Goal: Task Accomplishment & Management: Manage account settings

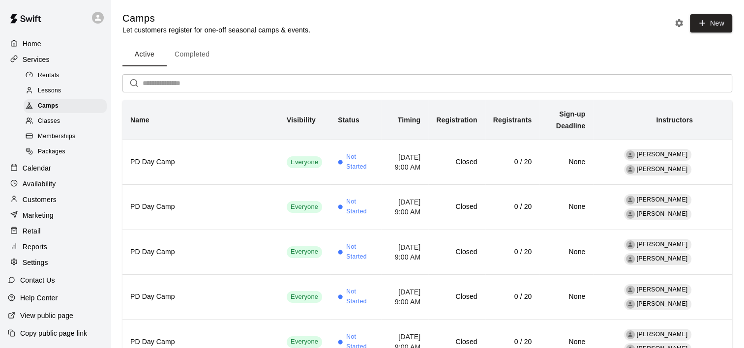
click at [47, 173] on p "Calendar" at bounding box center [37, 168] width 29 height 10
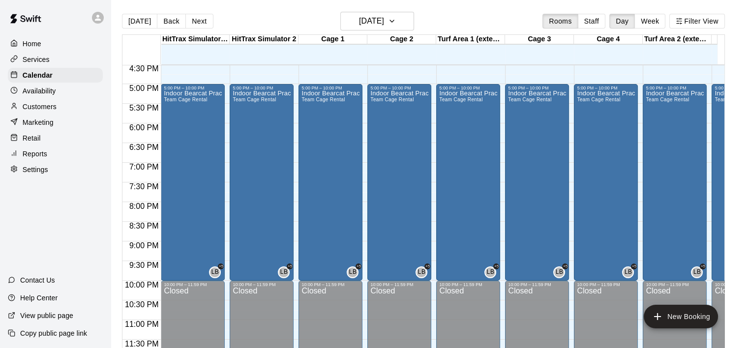
scroll to position [657, 0]
click at [655, 20] on button "Week" at bounding box center [650, 21] width 31 height 15
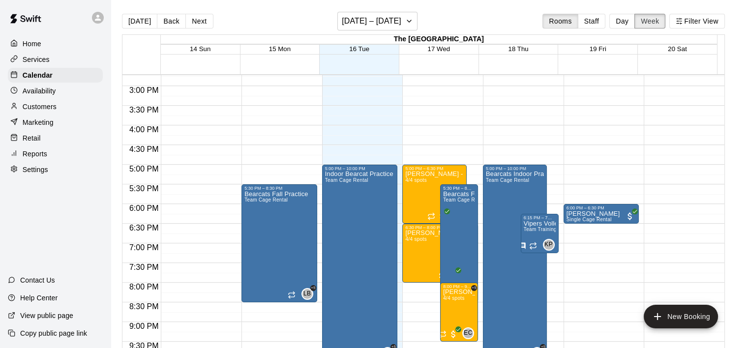
scroll to position [610, 0]
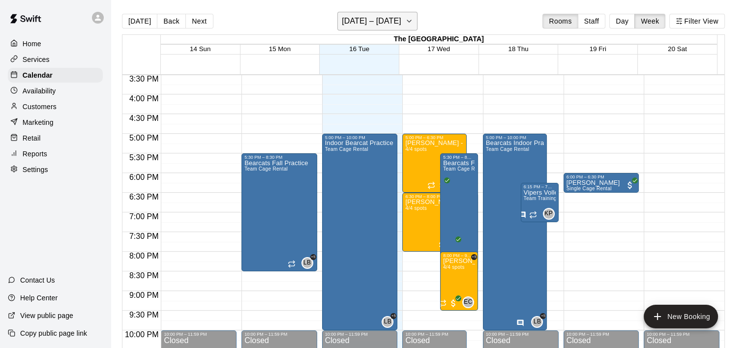
click at [410, 24] on button "[DATE] – [DATE]" at bounding box center [377, 21] width 80 height 19
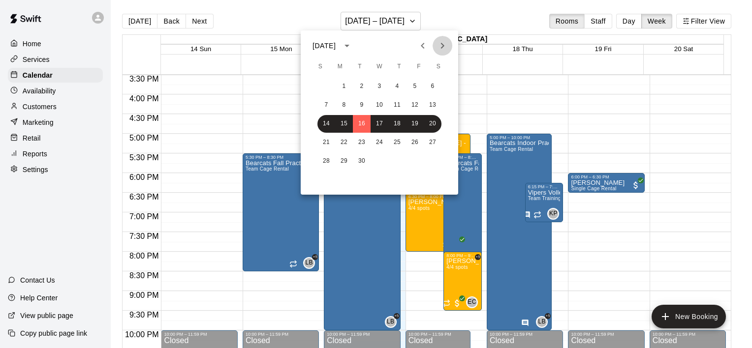
click at [438, 45] on icon "Next month" at bounding box center [442, 46] width 12 height 12
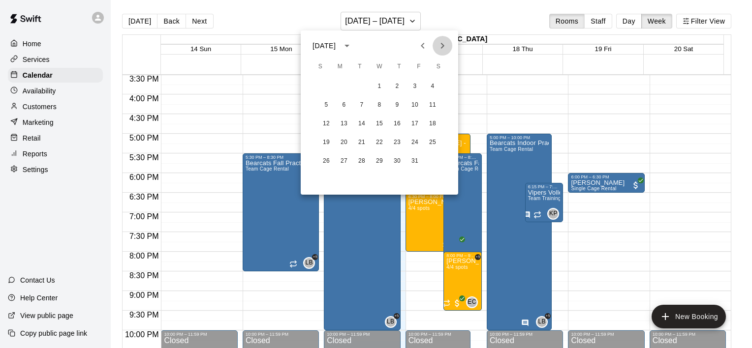
click at [439, 47] on icon "Next month" at bounding box center [442, 46] width 12 height 12
click at [331, 123] on button "9" at bounding box center [326, 124] width 18 height 18
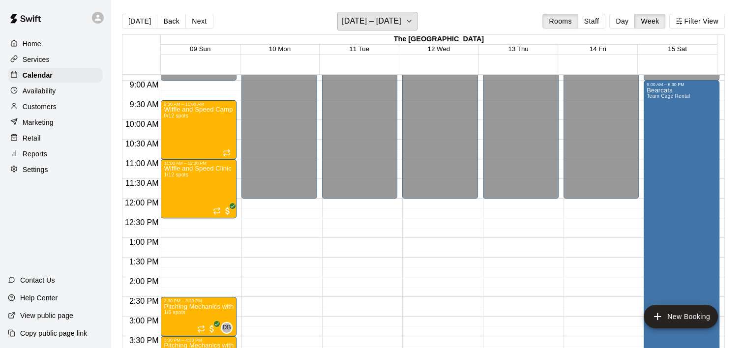
scroll to position [315, 0]
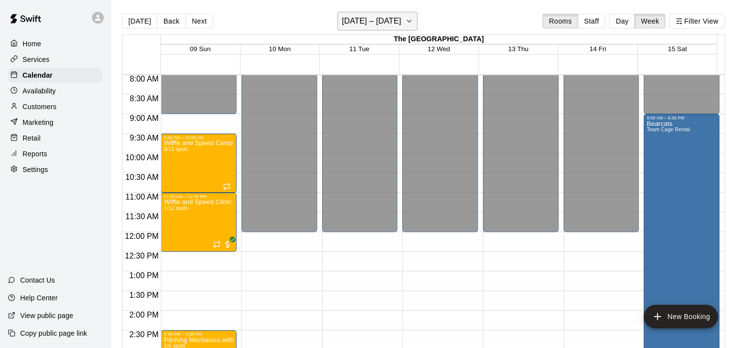
click at [409, 18] on button "[DATE] – [DATE]" at bounding box center [377, 21] width 80 height 19
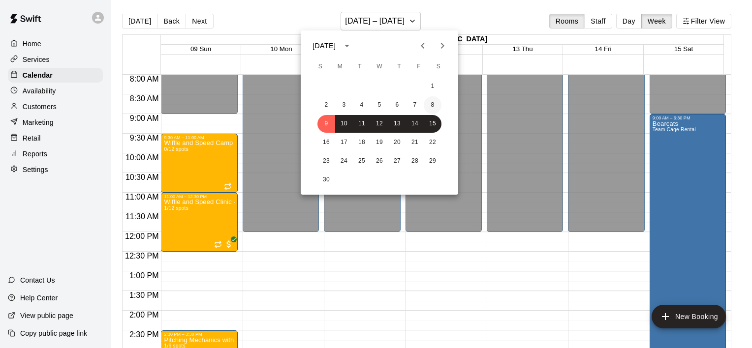
click at [431, 106] on button "8" at bounding box center [433, 105] width 18 height 18
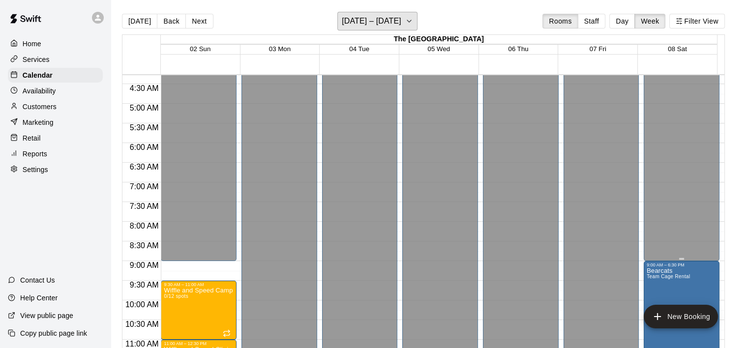
scroll to position [168, 0]
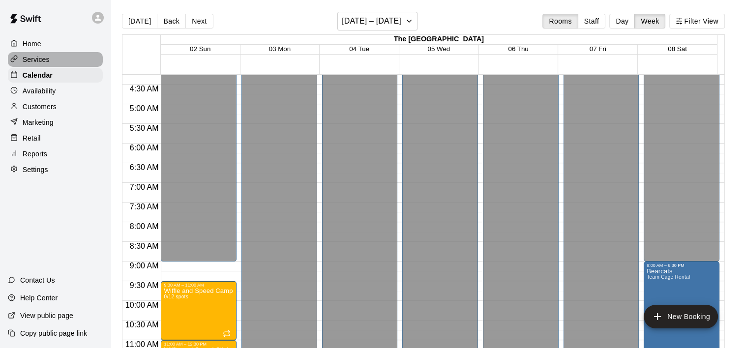
click at [35, 58] on p "Services" at bounding box center [36, 60] width 27 height 10
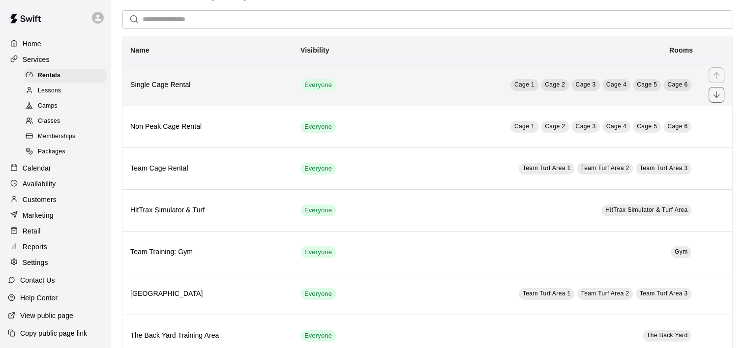
scroll to position [49, 0]
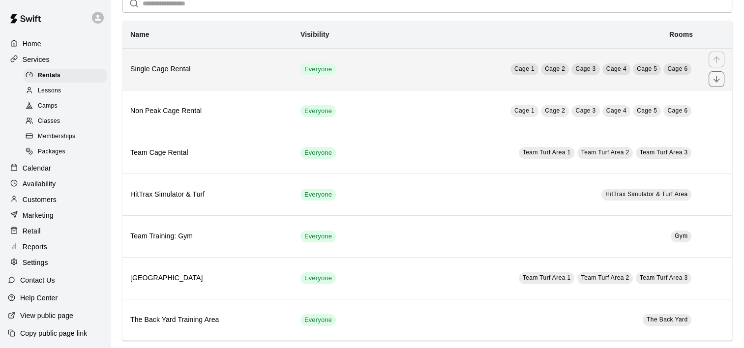
click at [197, 69] on h6 "Single Cage Rental" at bounding box center [207, 69] width 154 height 11
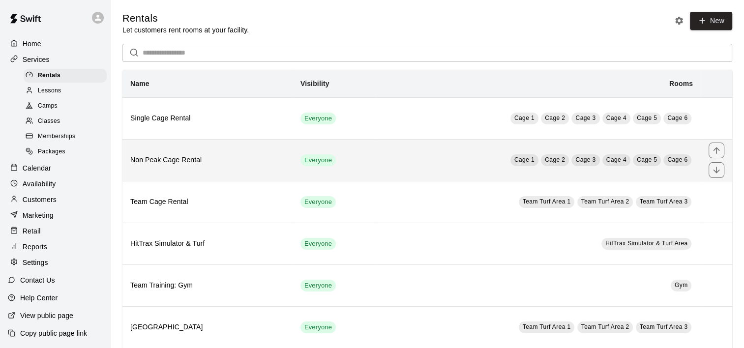
click at [348, 161] on td "Everyone" at bounding box center [335, 160] width 84 height 42
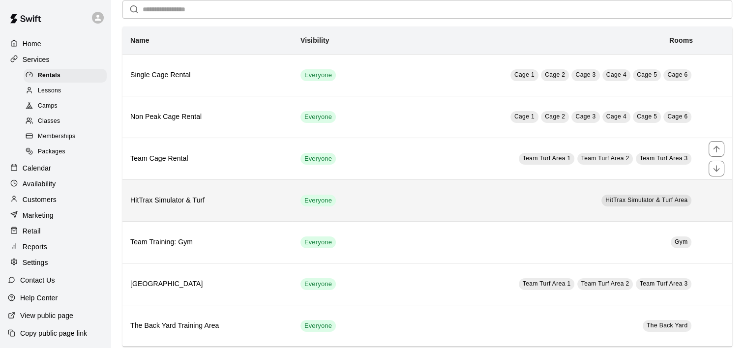
scroll to position [60, 0]
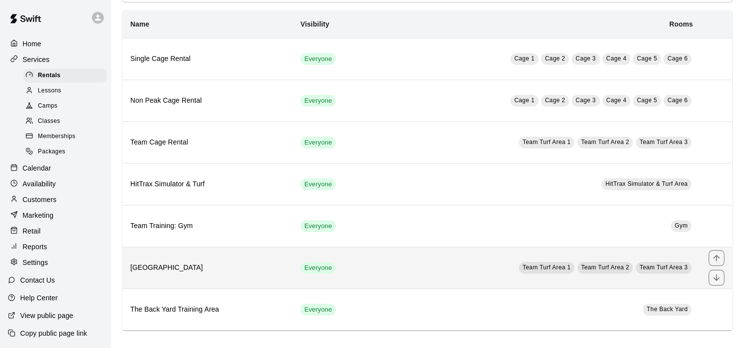
click at [203, 273] on th "[GEOGRAPHIC_DATA]" at bounding box center [207, 268] width 170 height 42
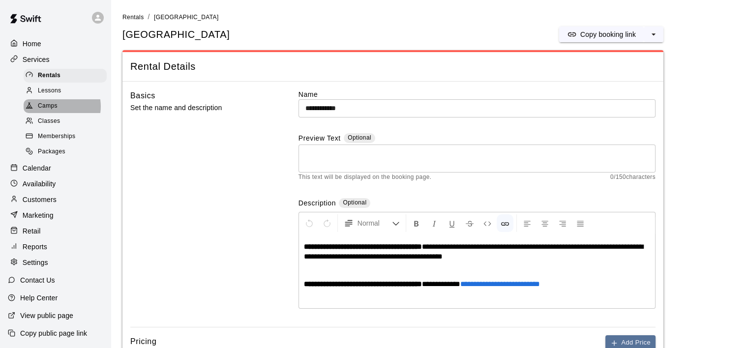
click at [56, 101] on span "Camps" at bounding box center [48, 106] width 20 height 10
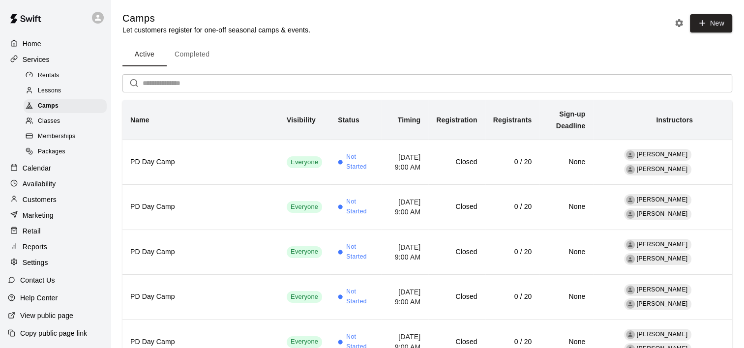
click at [40, 166] on p "Calendar" at bounding box center [37, 168] width 29 height 10
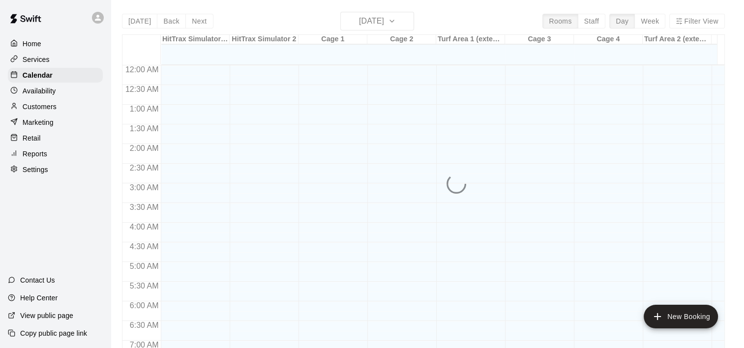
scroll to position [582, 0]
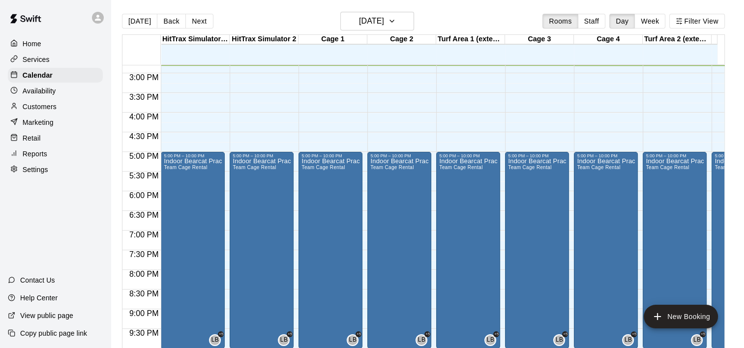
drag, startPoint x: 647, startPoint y: 18, endPoint x: 630, endPoint y: 22, distance: 17.7
click at [647, 18] on button "Week" at bounding box center [650, 21] width 31 height 15
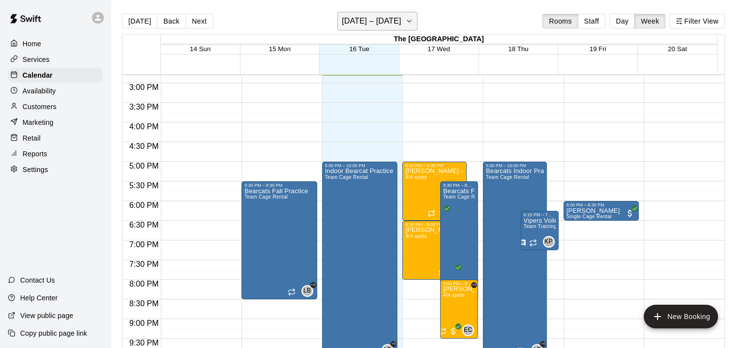
click at [411, 20] on icon "button" at bounding box center [409, 21] width 4 height 2
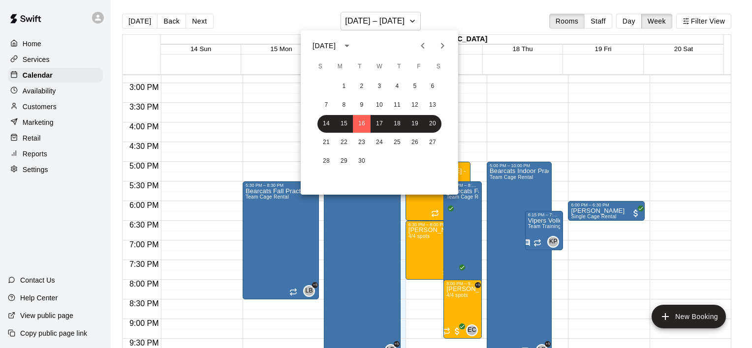
click at [435, 39] on button "Next month" at bounding box center [442, 46] width 20 height 20
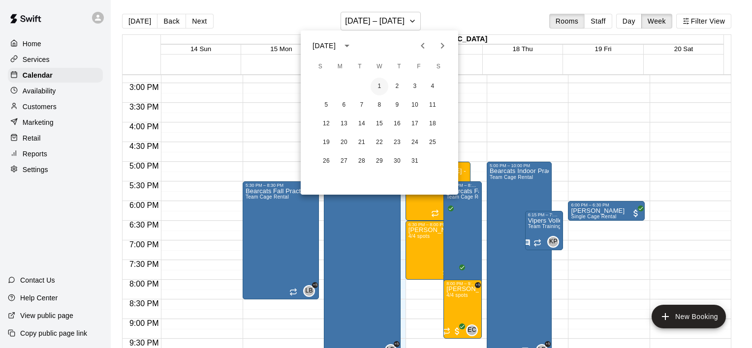
click at [377, 87] on button "1" at bounding box center [379, 87] width 18 height 18
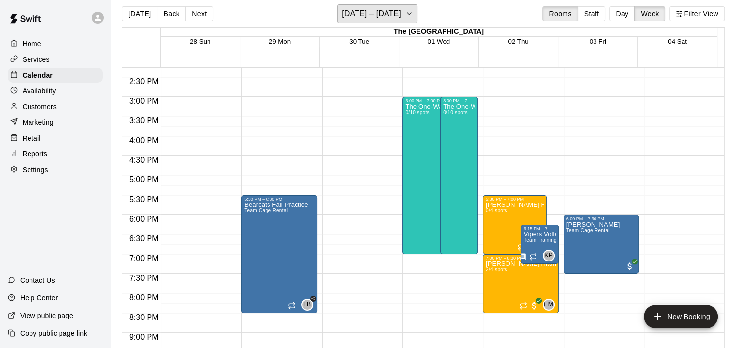
scroll to position [0, 0]
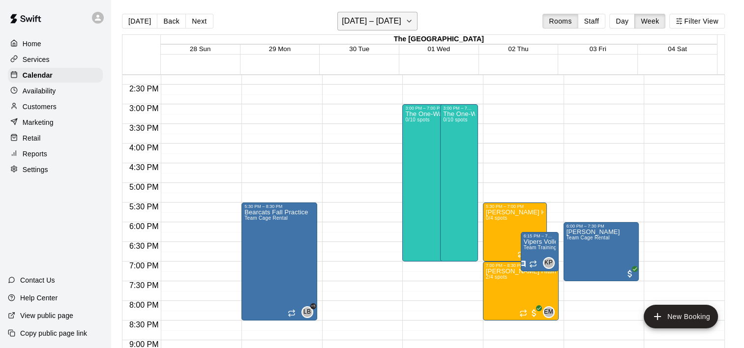
click at [413, 18] on icon "button" at bounding box center [409, 21] width 8 height 12
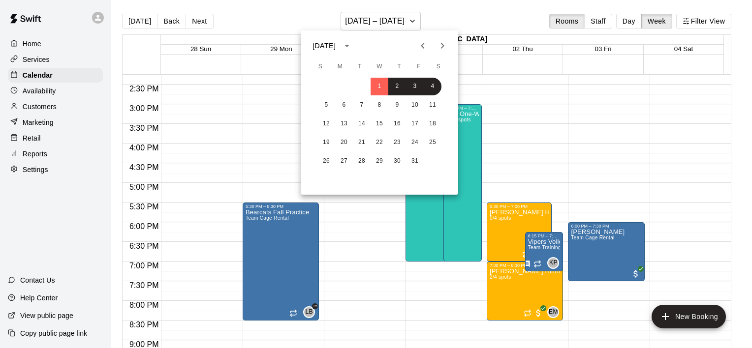
click at [538, 95] on div at bounding box center [376, 174] width 752 height 348
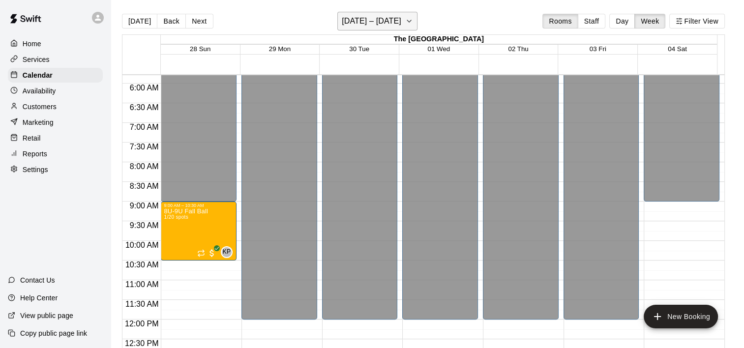
scroll to position [217, 0]
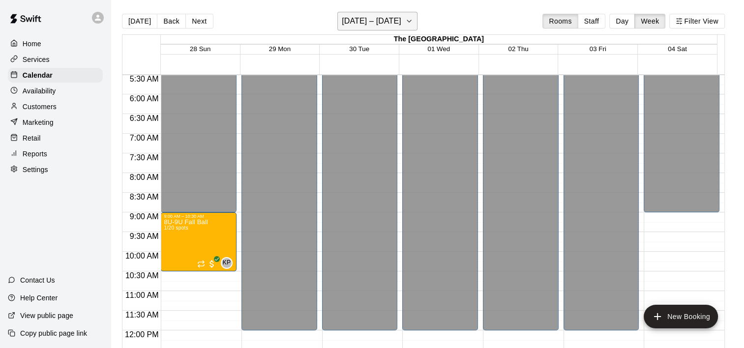
click at [413, 19] on icon "button" at bounding box center [409, 21] width 8 height 12
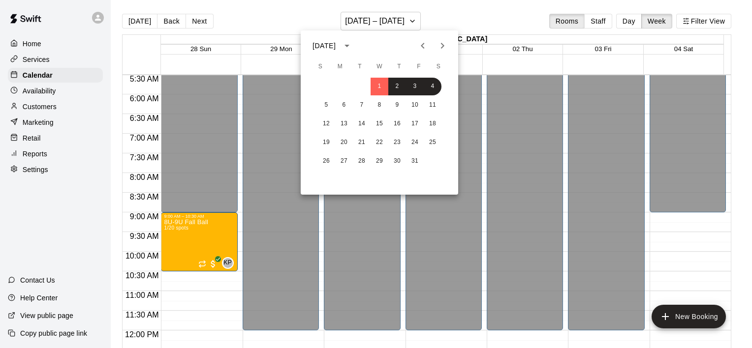
click at [424, 41] on icon "Previous month" at bounding box center [423, 46] width 12 height 12
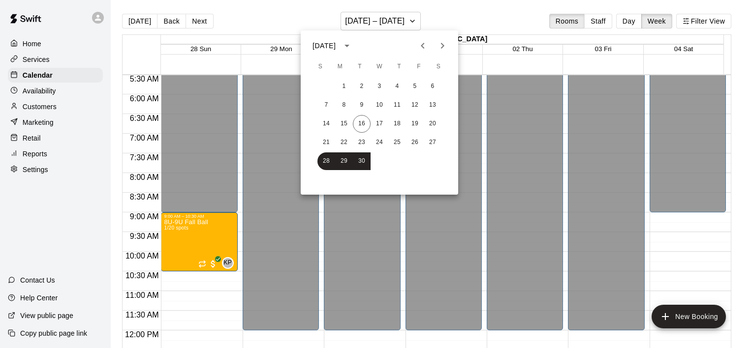
click at [665, 223] on div at bounding box center [376, 174] width 752 height 348
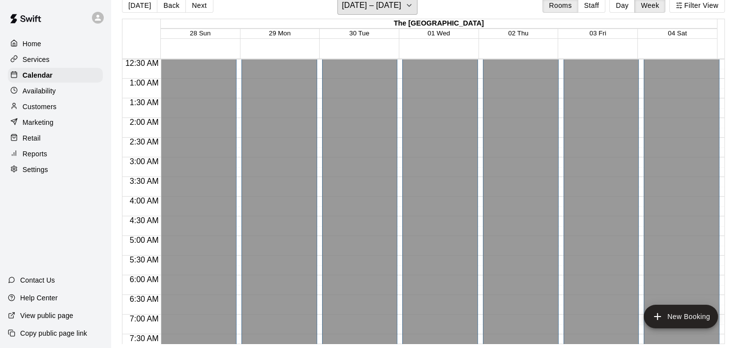
scroll to position [0, 0]
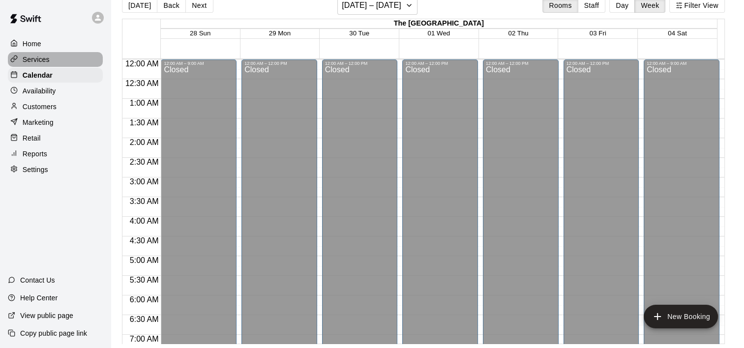
click at [37, 63] on p "Services" at bounding box center [36, 60] width 27 height 10
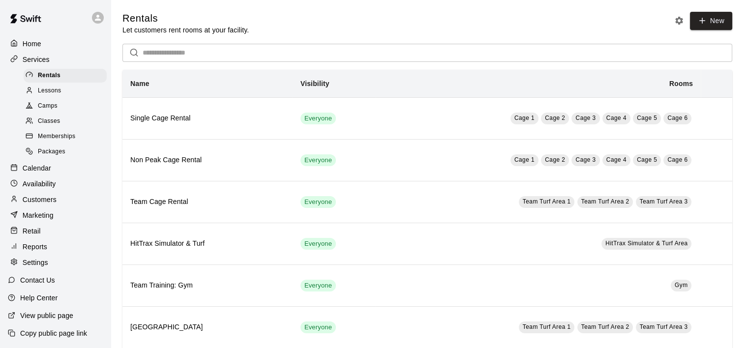
click at [39, 114] on link "Camps" at bounding box center [67, 106] width 87 height 15
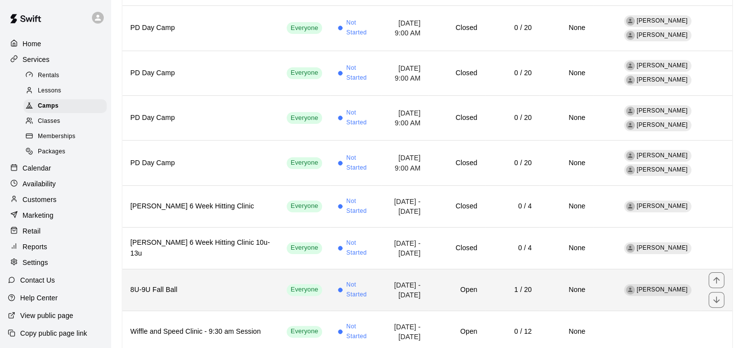
scroll to position [157, 0]
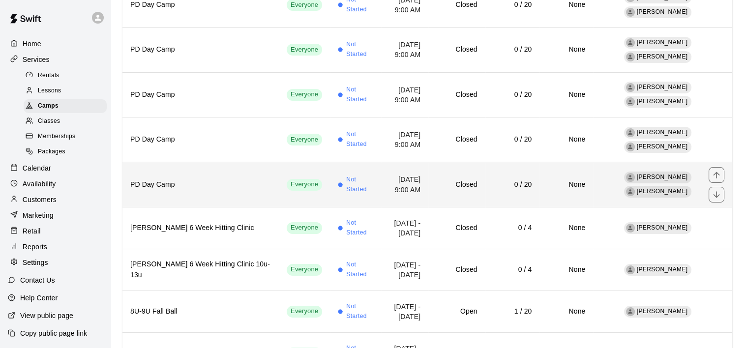
click at [470, 169] on td "Closed" at bounding box center [456, 184] width 57 height 45
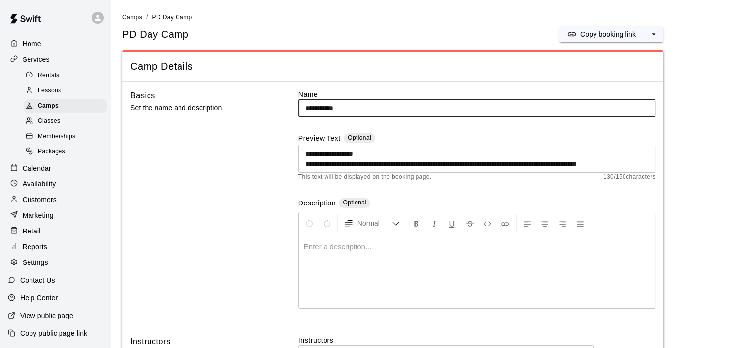
scroll to position [10, 0]
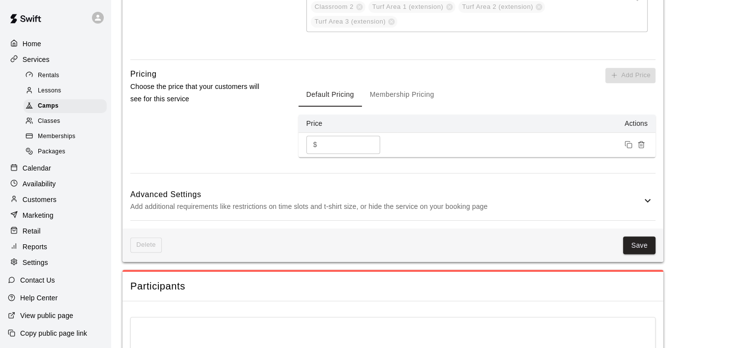
scroll to position [689, 0]
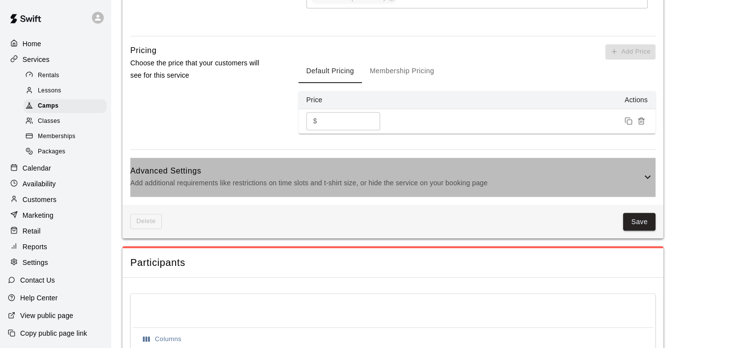
click at [648, 175] on icon at bounding box center [648, 177] width 12 height 12
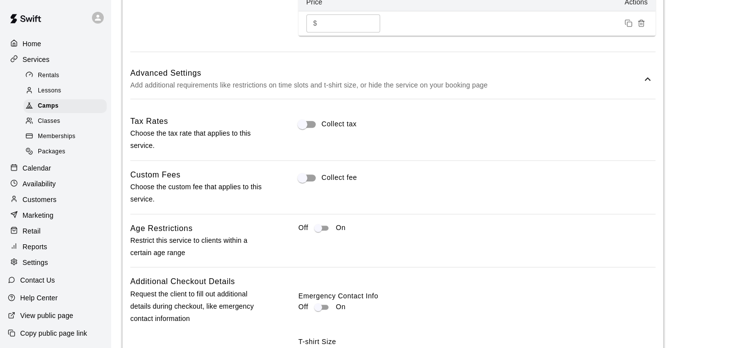
scroll to position [787, 0]
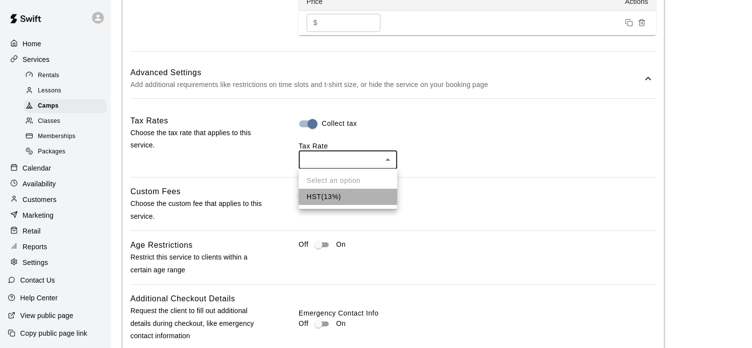
click at [338, 201] on li "HST ( 13 %)" at bounding box center [348, 197] width 98 height 16
type input "***"
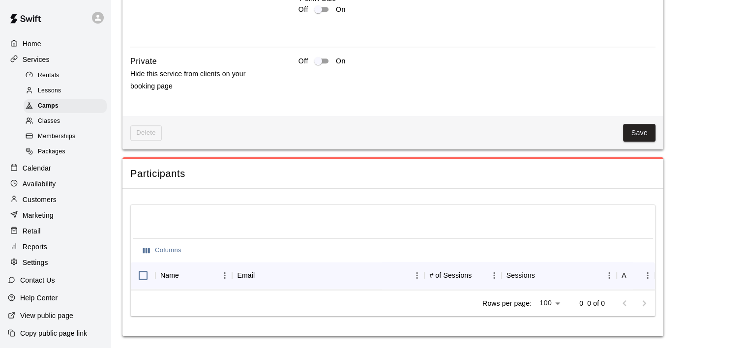
scroll to position [1153, 0]
click at [647, 124] on button "Save" at bounding box center [639, 133] width 32 height 18
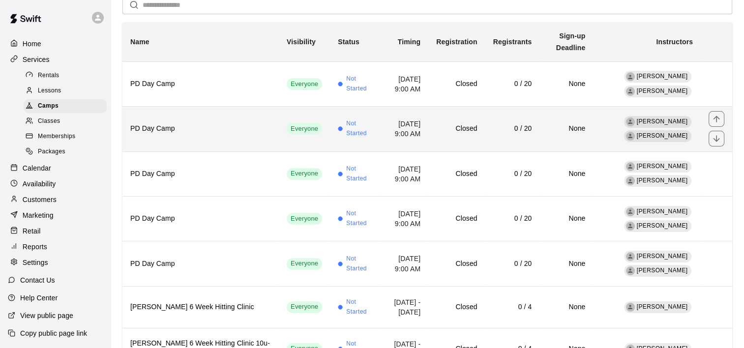
scroll to position [98, 0]
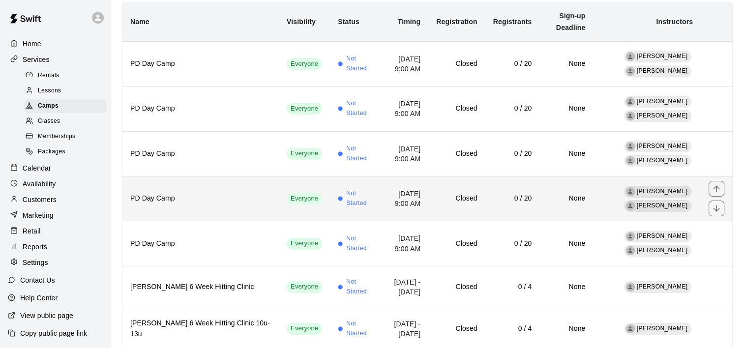
click at [485, 192] on td "0 / 20" at bounding box center [512, 198] width 55 height 45
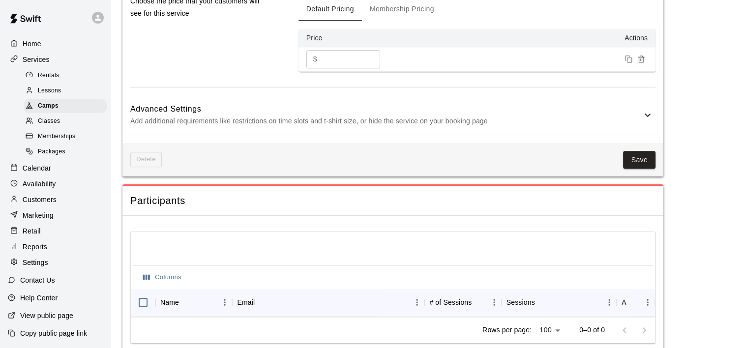
scroll to position [754, 0]
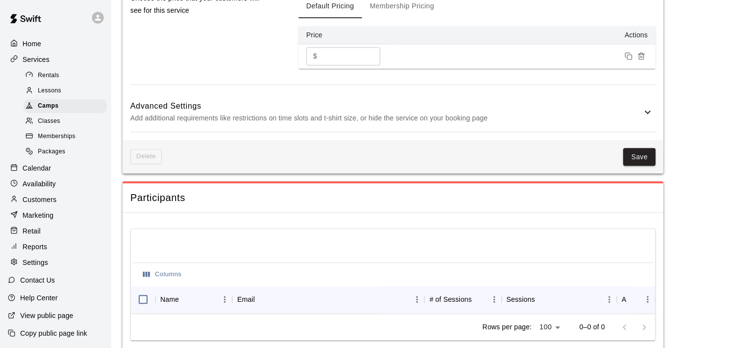
click at [652, 107] on icon at bounding box center [648, 112] width 12 height 12
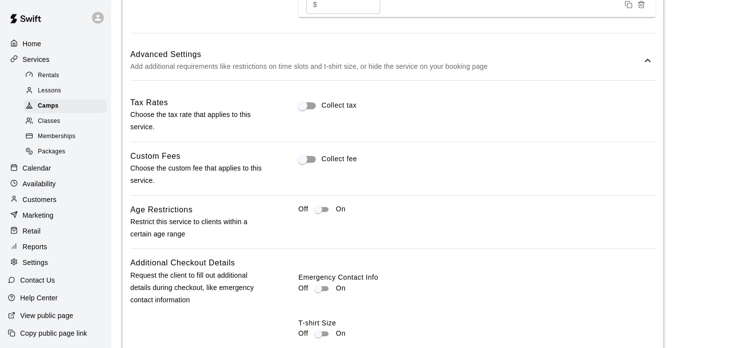
scroll to position [803, 0]
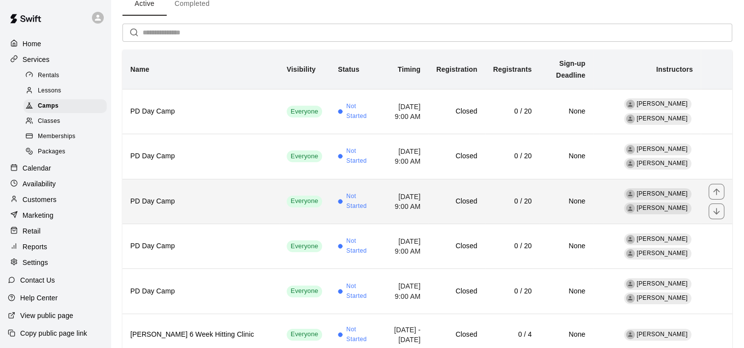
scroll to position [98, 0]
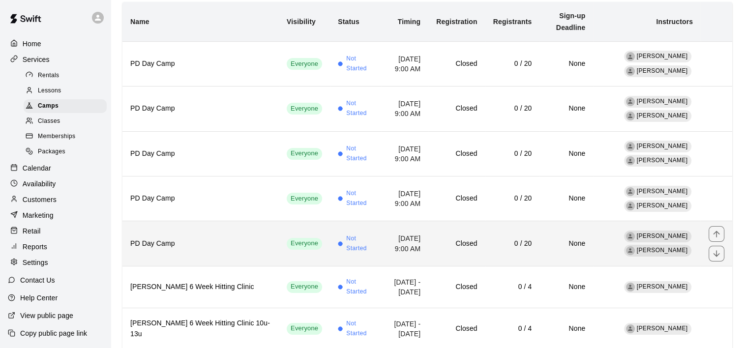
click at [346, 234] on span "Not Started" at bounding box center [359, 244] width 27 height 20
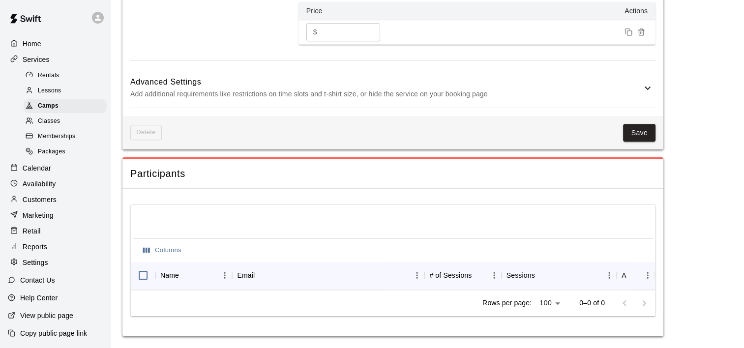
scroll to position [783, 0]
click at [647, 87] on icon at bounding box center [648, 88] width 6 height 3
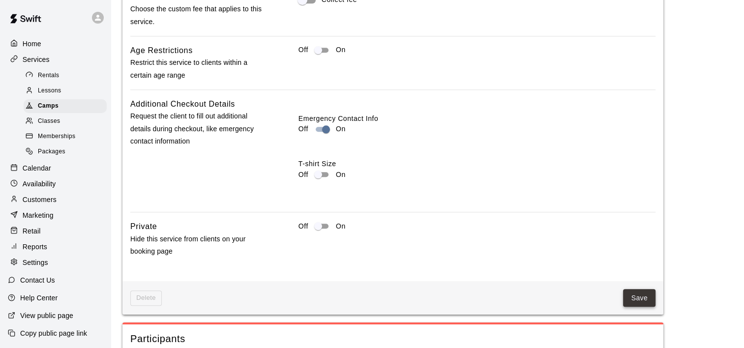
scroll to position [980, 0]
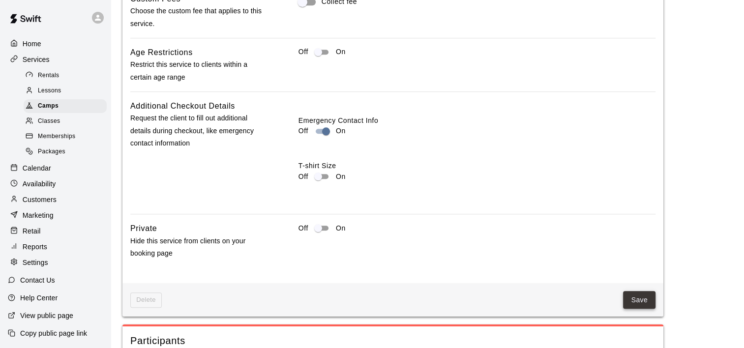
click at [638, 305] on button "Save" at bounding box center [639, 300] width 32 height 18
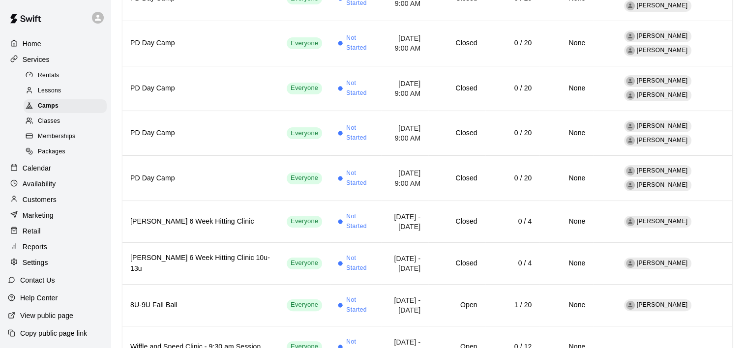
scroll to position [148, 0]
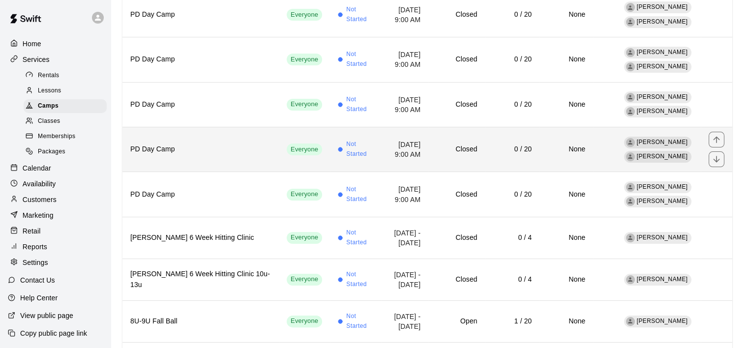
click at [187, 144] on h6 "PD Day Camp" at bounding box center [200, 149] width 141 height 11
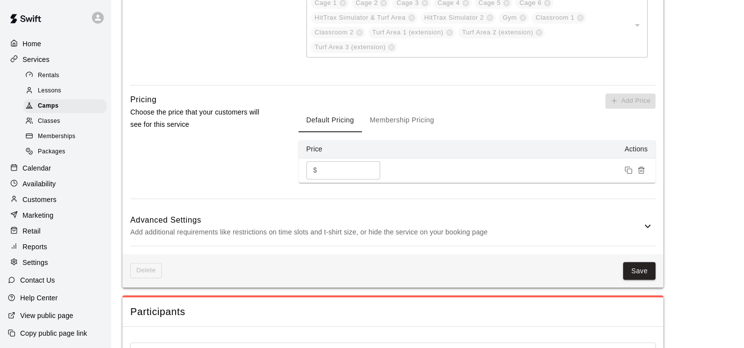
scroll to position [783, 0]
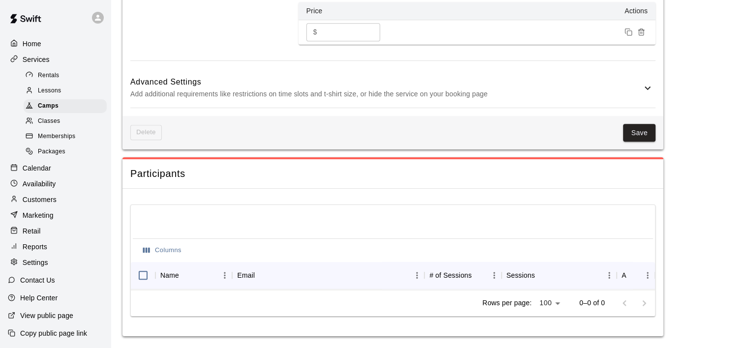
click at [647, 82] on icon at bounding box center [648, 88] width 12 height 12
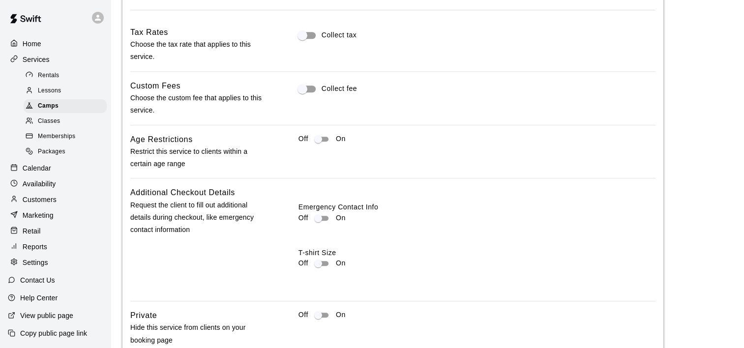
scroll to position [881, 0]
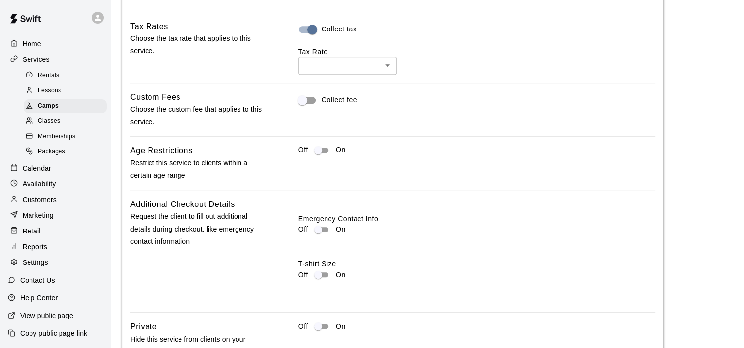
click at [388, 47] on div "Tax Rate ​ ​" at bounding box center [477, 61] width 357 height 28
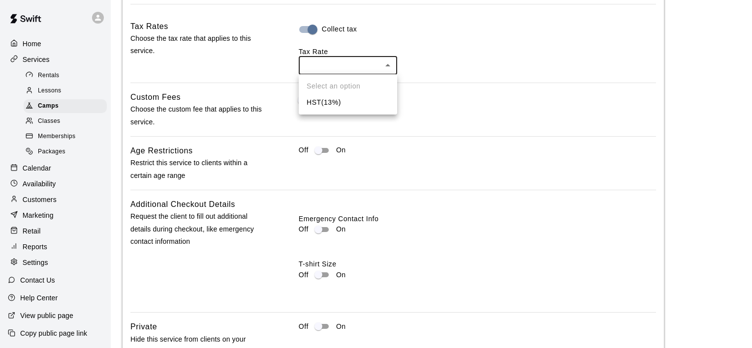
click at [355, 105] on li "HST ( 13 %)" at bounding box center [348, 102] width 98 height 16
type input "***"
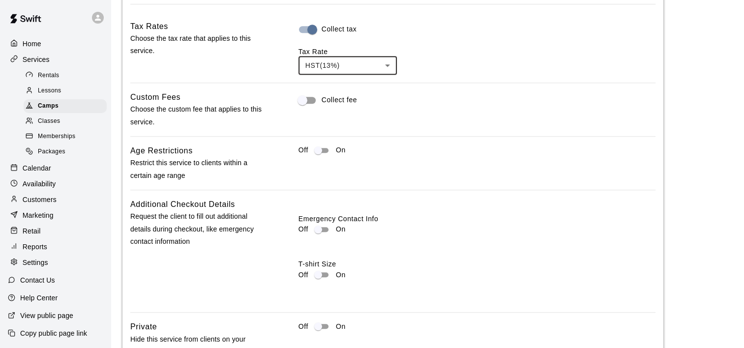
click at [490, 29] on div "Collect tax Tax Rate HST ( 13 %) *** ​" at bounding box center [477, 47] width 357 height 55
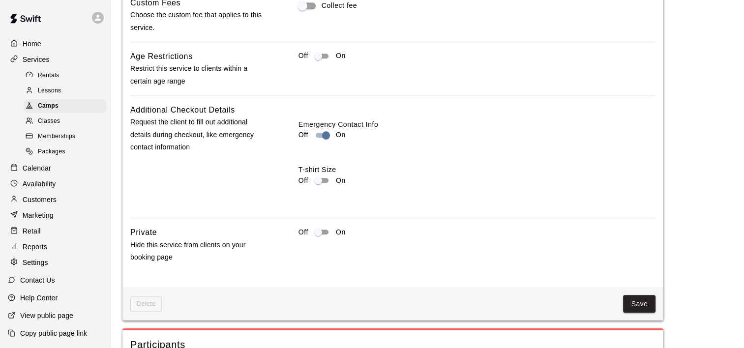
scroll to position [1029, 0]
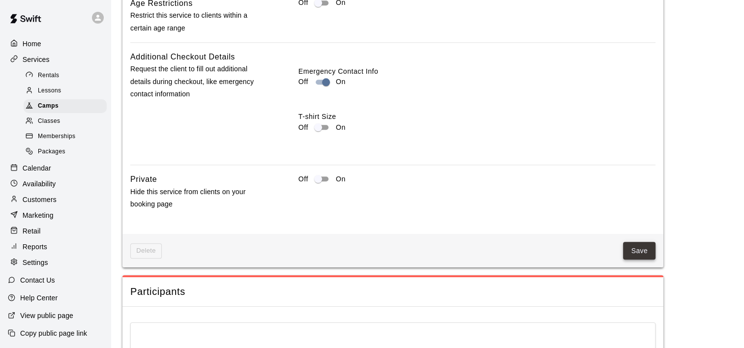
click at [638, 249] on button "Save" at bounding box center [639, 251] width 32 height 18
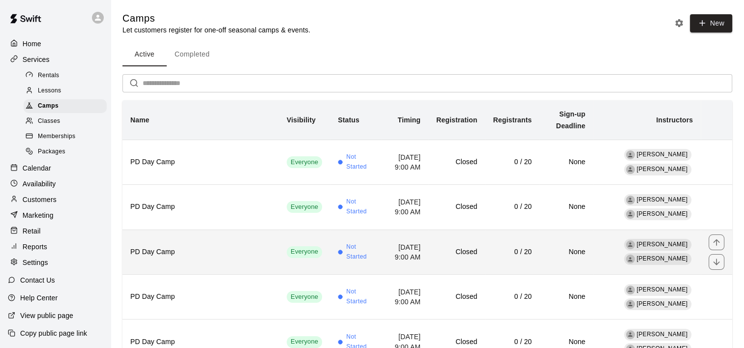
click at [330, 230] on td "Not Started" at bounding box center [355, 252] width 51 height 45
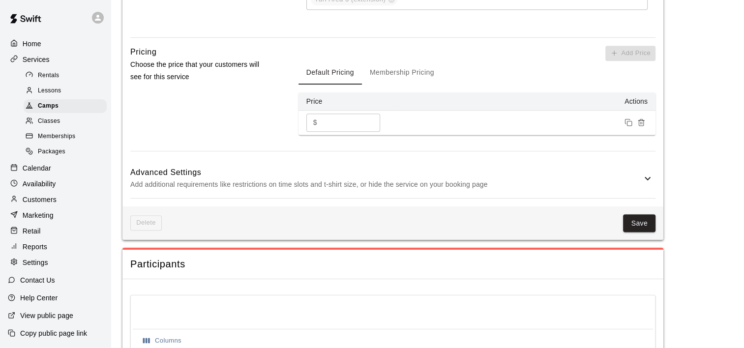
scroll to position [689, 0]
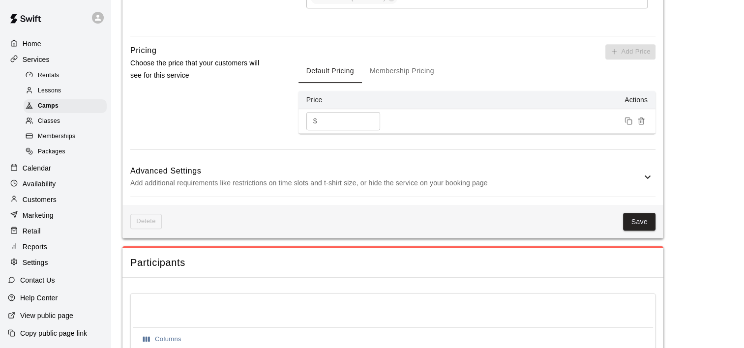
click at [653, 175] on icon at bounding box center [648, 177] width 12 height 12
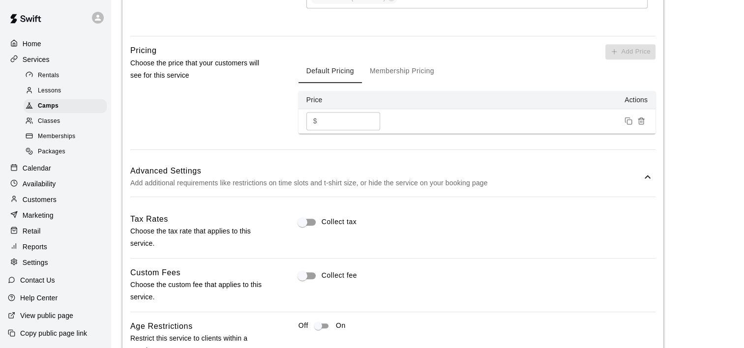
scroll to position [787, 0]
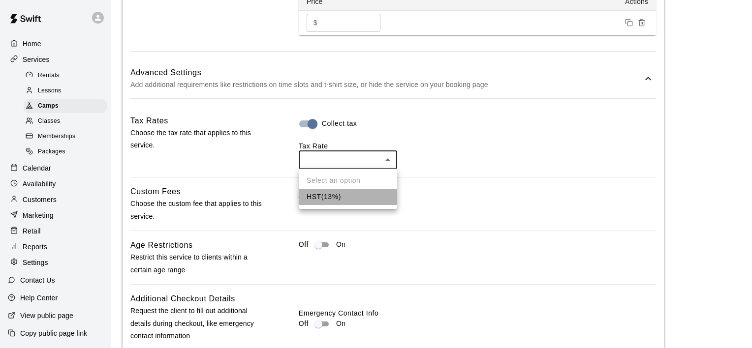
click at [335, 192] on li "HST ( 13 %)" at bounding box center [348, 197] width 98 height 16
type input "***"
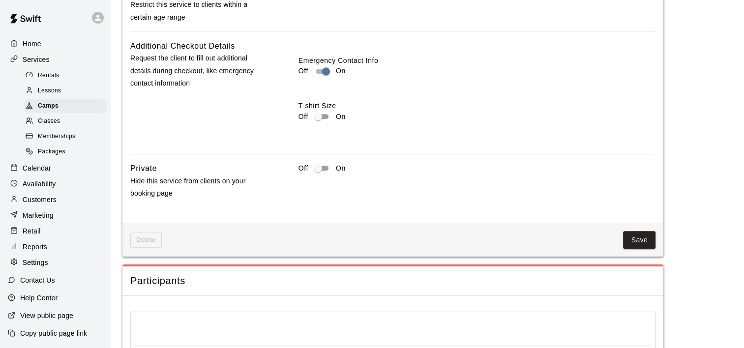
scroll to position [1082, 0]
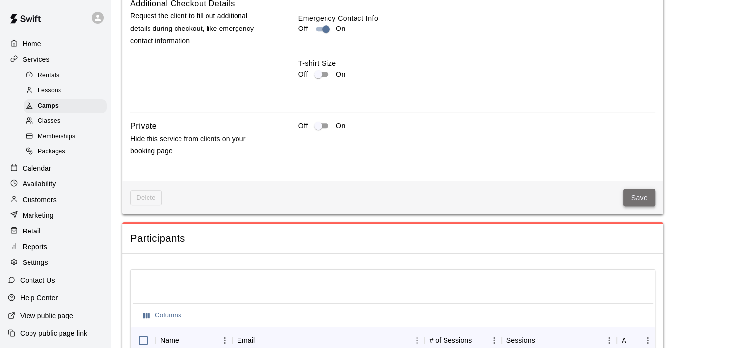
click at [646, 192] on button "Save" at bounding box center [639, 198] width 32 height 18
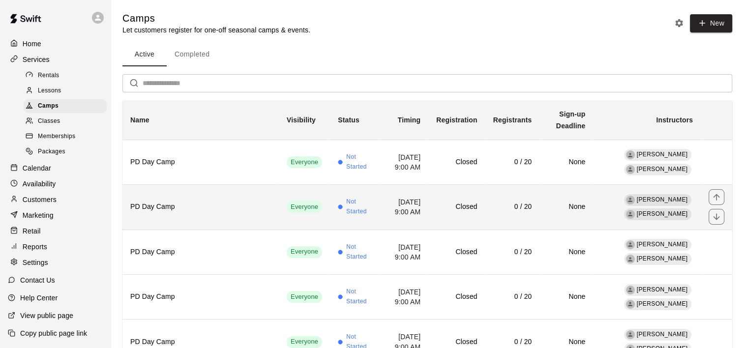
click at [381, 187] on td "[DATE] 9:00 AM" at bounding box center [404, 207] width 47 height 45
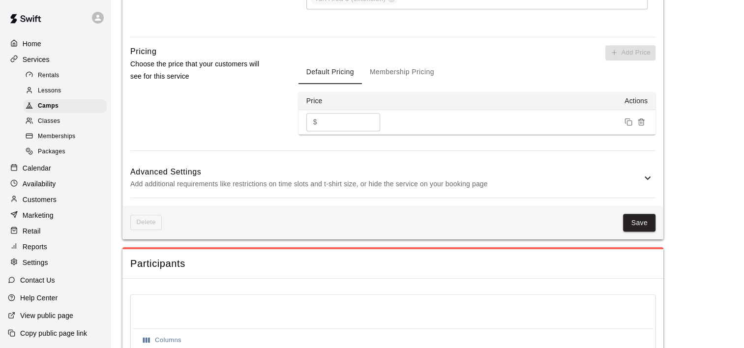
scroll to position [689, 0]
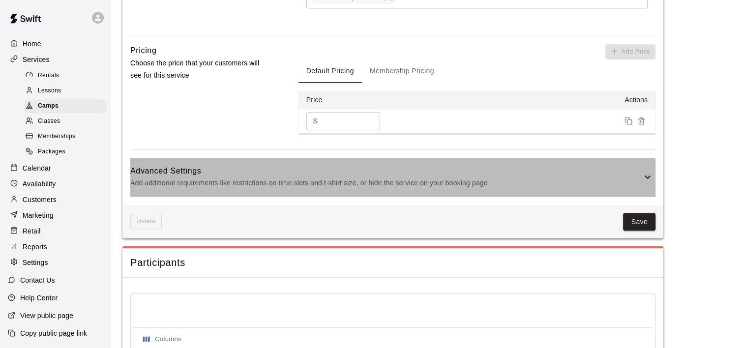
click at [643, 182] on div "Advanced Settings Add additional requirements like restrictions on time slots a…" at bounding box center [392, 177] width 525 height 39
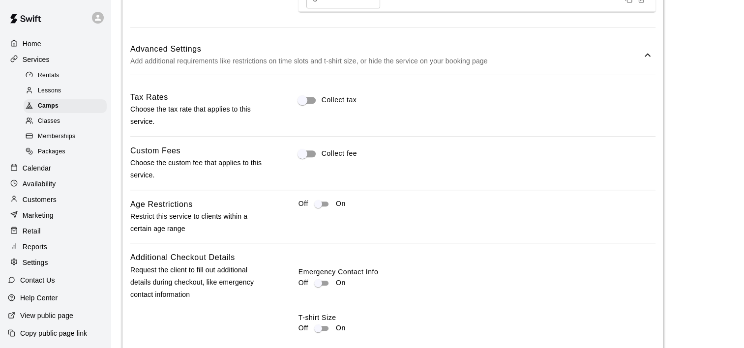
scroll to position [836, 0]
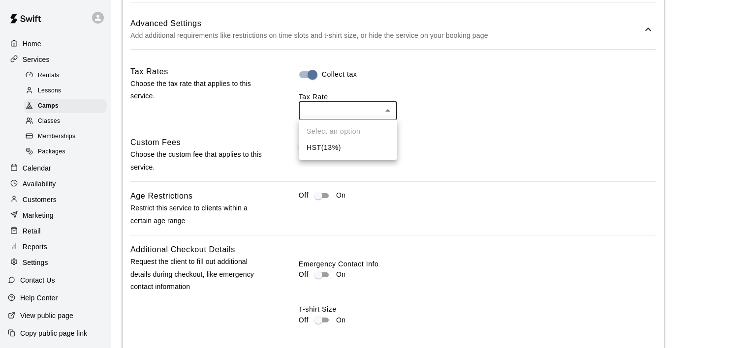
click at [349, 155] on li "HST ( 13 %)" at bounding box center [348, 148] width 98 height 16
type input "***"
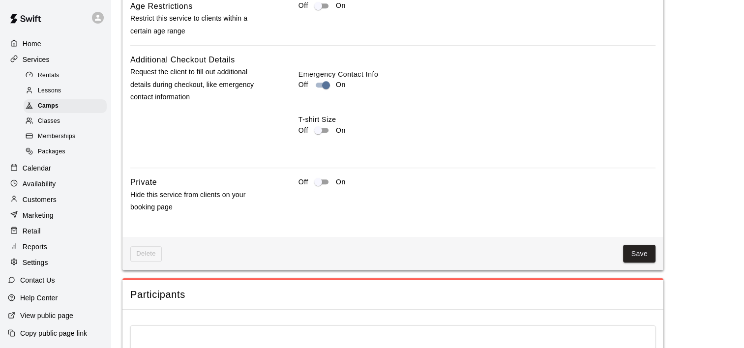
scroll to position [1033, 0]
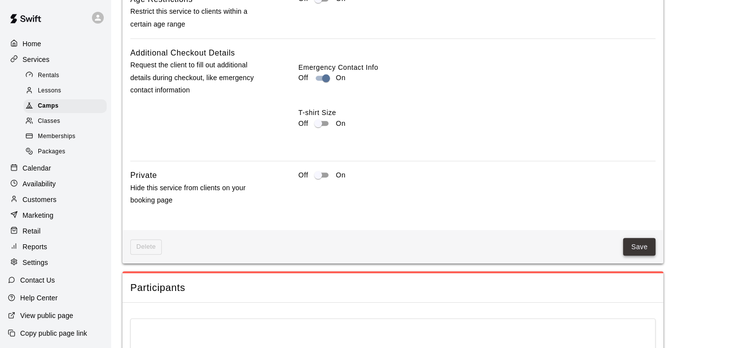
click at [636, 246] on button "Save" at bounding box center [639, 247] width 32 height 18
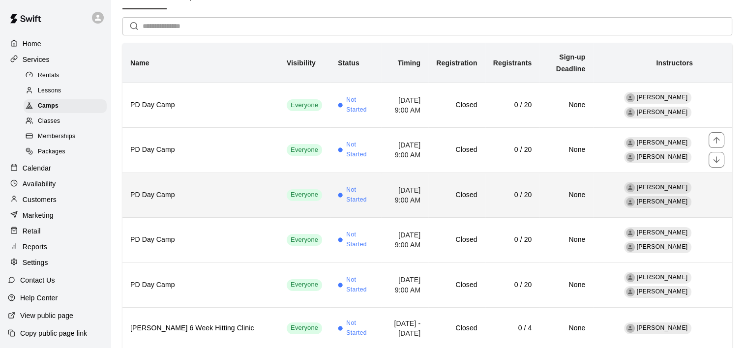
scroll to position [98, 0]
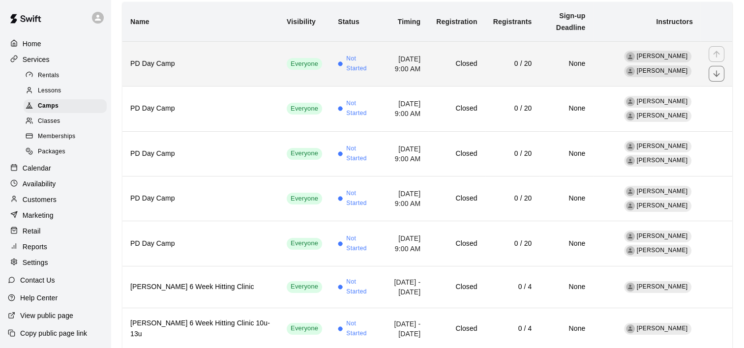
click at [381, 50] on td "[DATE] 9:00 AM" at bounding box center [404, 63] width 47 height 45
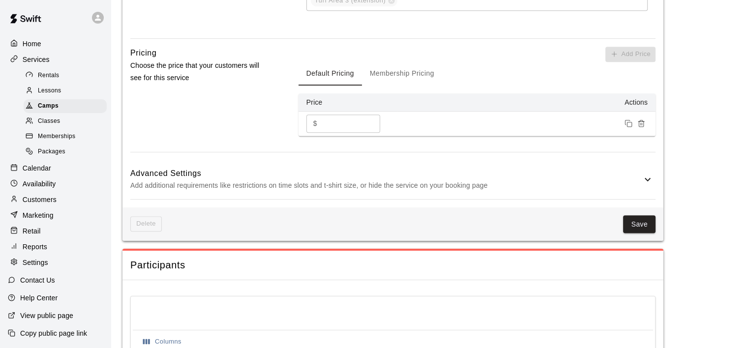
scroll to position [689, 0]
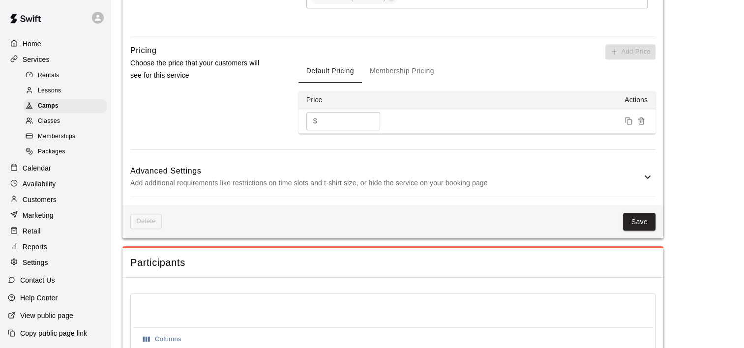
click at [649, 182] on div "Advanced Settings Add additional requirements like restrictions on time slots a…" at bounding box center [392, 177] width 525 height 39
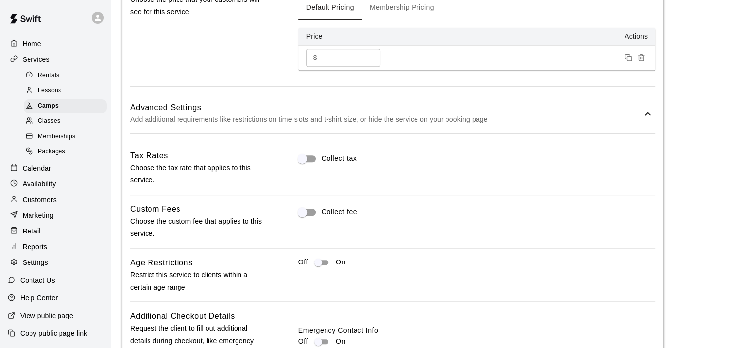
scroll to position [787, 0]
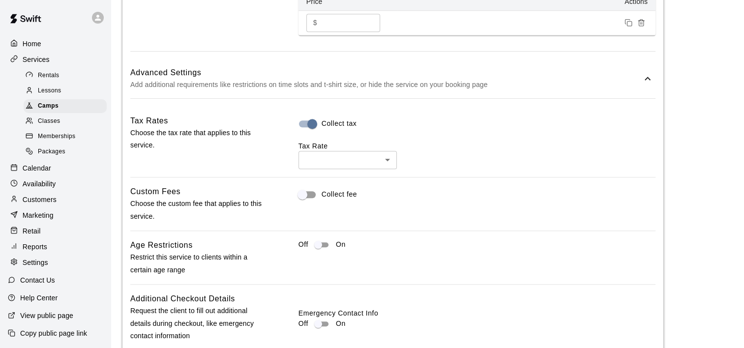
click at [350, 149] on div "Tax Rate ​ ​" at bounding box center [477, 155] width 357 height 28
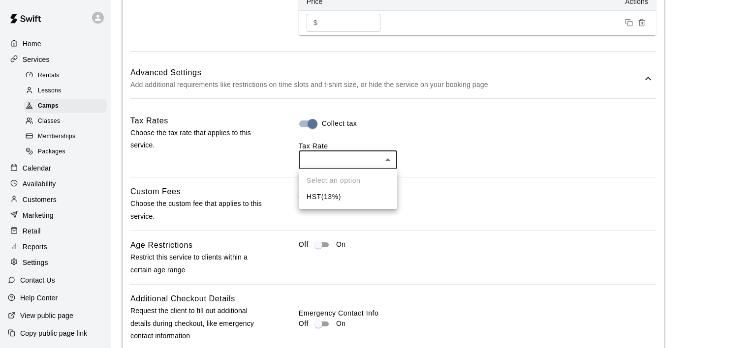
click at [353, 192] on li "HST ( 13 %)" at bounding box center [348, 197] width 98 height 16
type input "***"
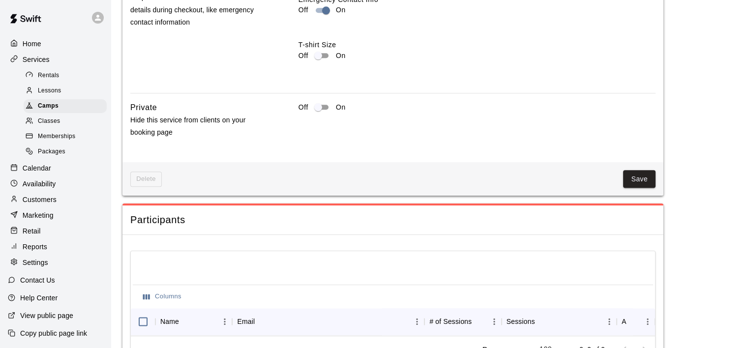
scroll to position [1131, 0]
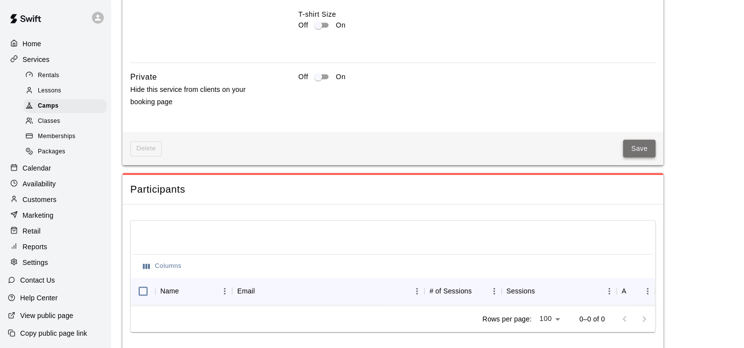
click at [633, 147] on button "Save" at bounding box center [639, 149] width 32 height 18
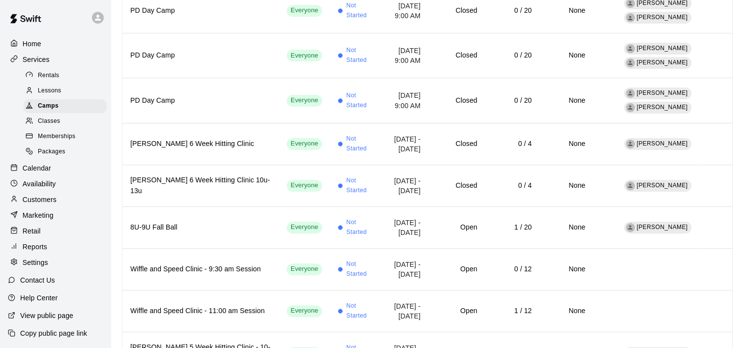
scroll to position [246, 0]
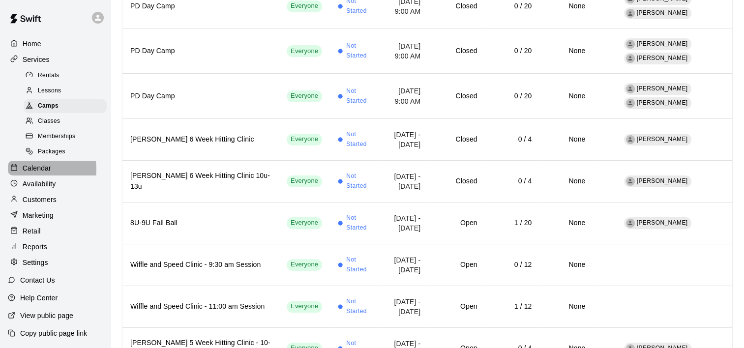
click at [34, 173] on p "Calendar" at bounding box center [37, 168] width 29 height 10
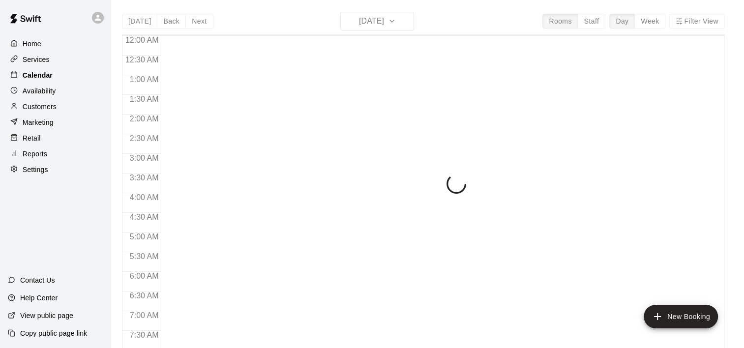
scroll to position [620, 0]
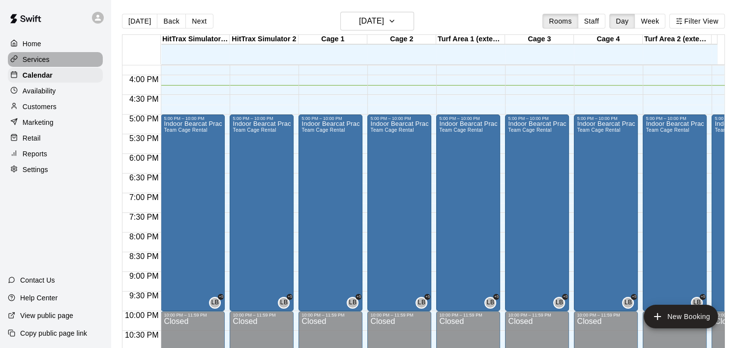
click at [37, 62] on p "Services" at bounding box center [36, 60] width 27 height 10
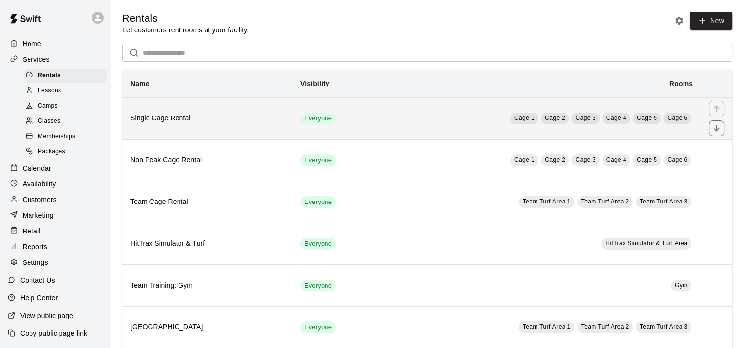
click at [193, 116] on h6 "Single Cage Rental" at bounding box center [207, 118] width 154 height 11
